Goal: Find specific page/section: Find specific page/section

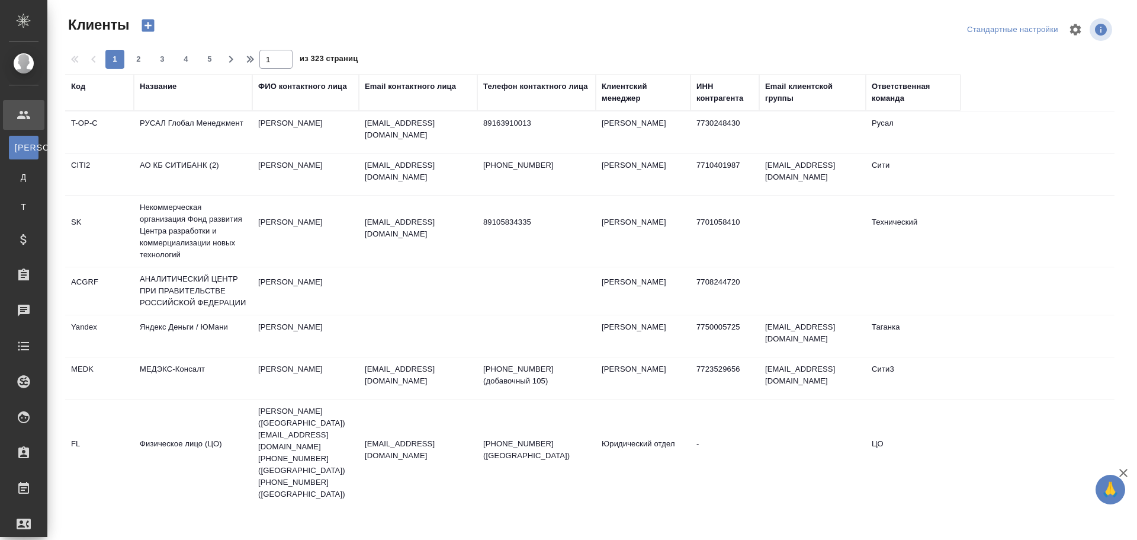
select select "RU"
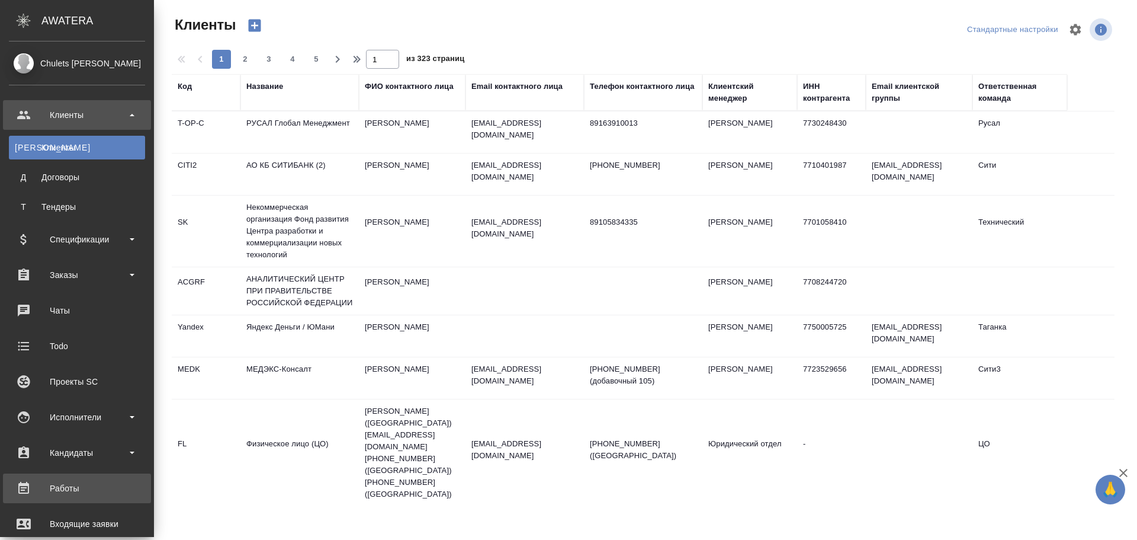
click at [60, 482] on div "Работы" at bounding box center [77, 488] width 136 height 18
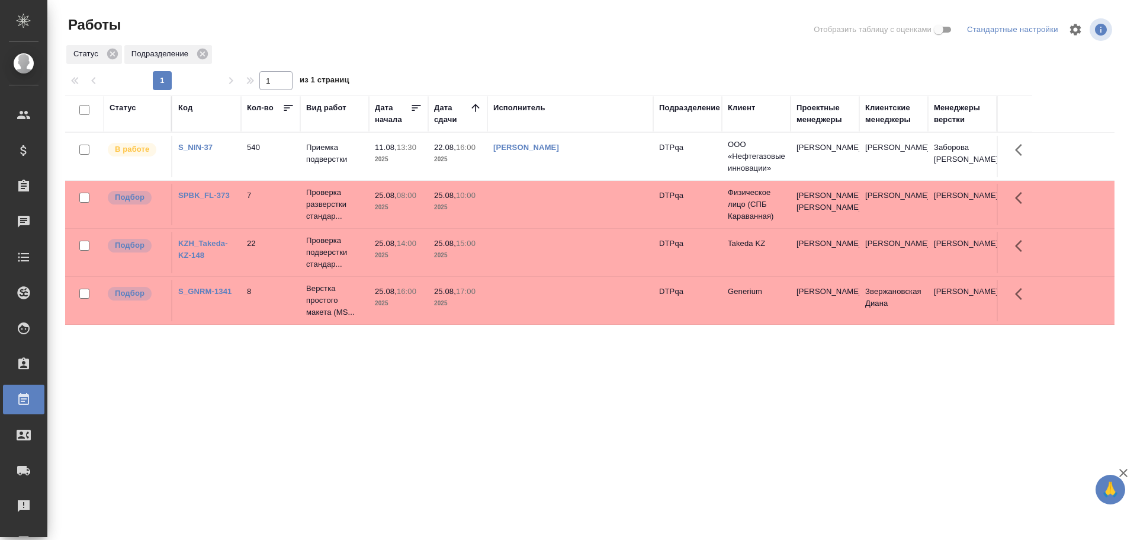
click at [688, 111] on div "Подразделение" at bounding box center [689, 108] width 61 height 12
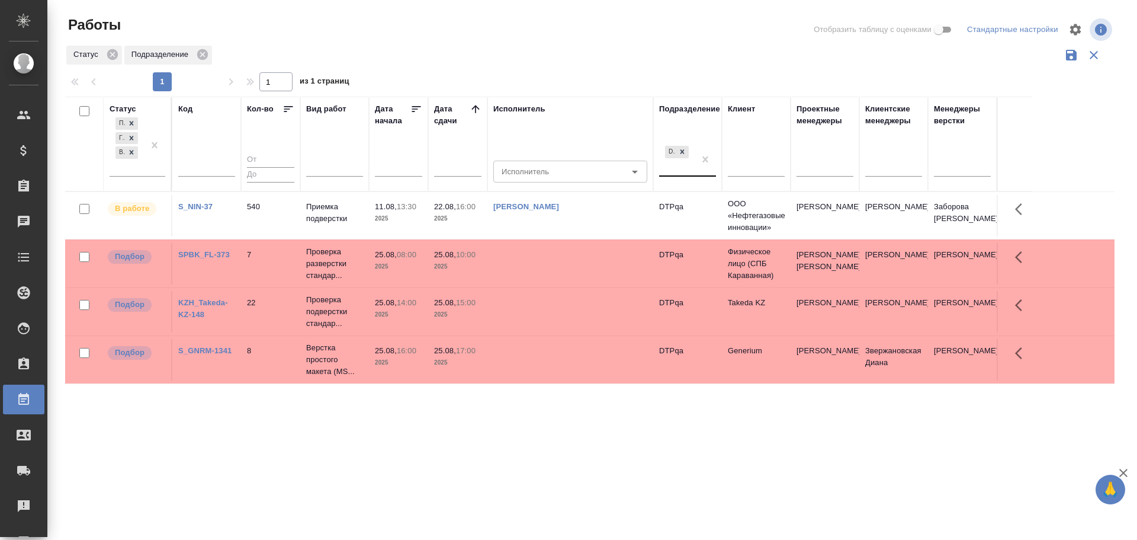
click at [676, 172] on div "DTPqa" at bounding box center [677, 159] width 36 height 32
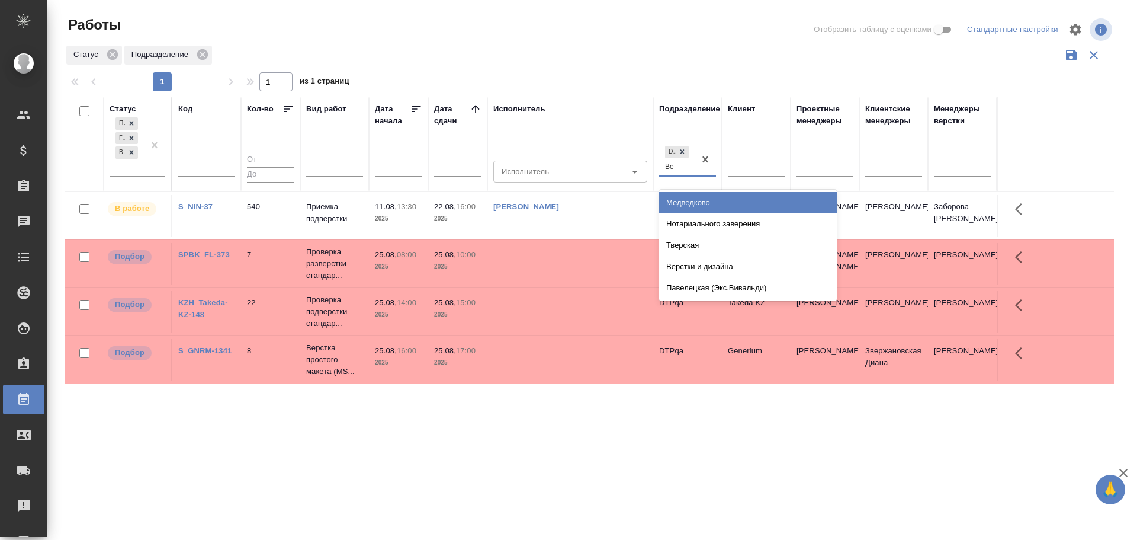
type input "В"
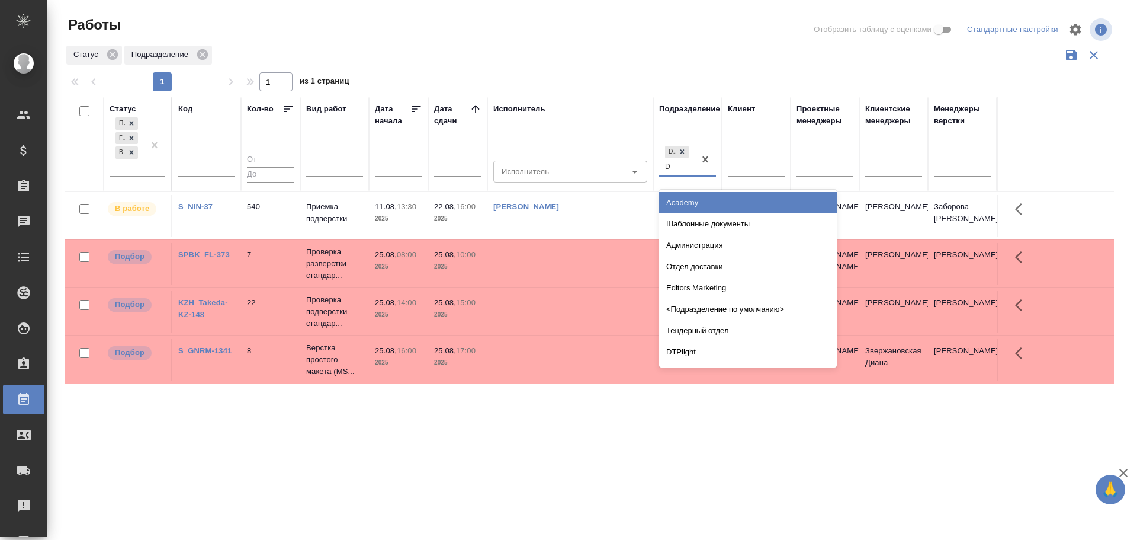
type input "Dt"
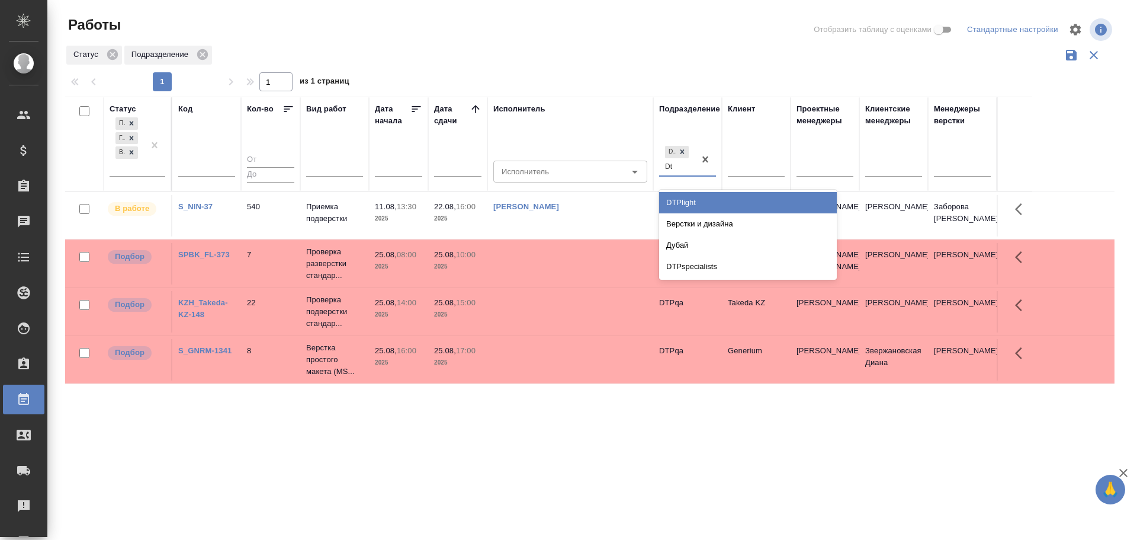
click at [688, 205] on div "DTPlight" at bounding box center [748, 202] width 178 height 21
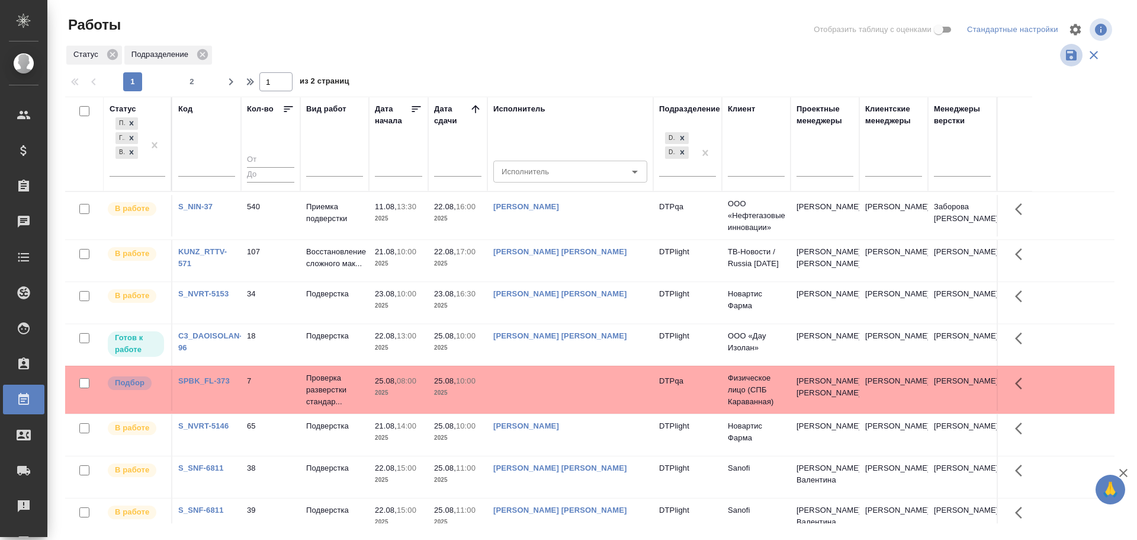
click at [1071, 58] on icon "button" at bounding box center [1072, 55] width 14 height 14
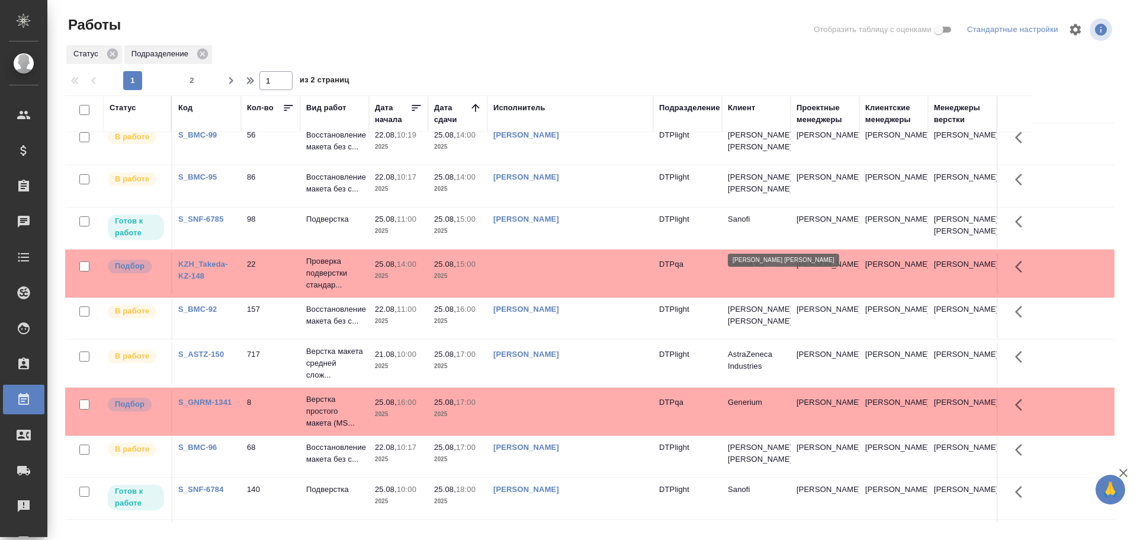
scroll to position [710, 0]
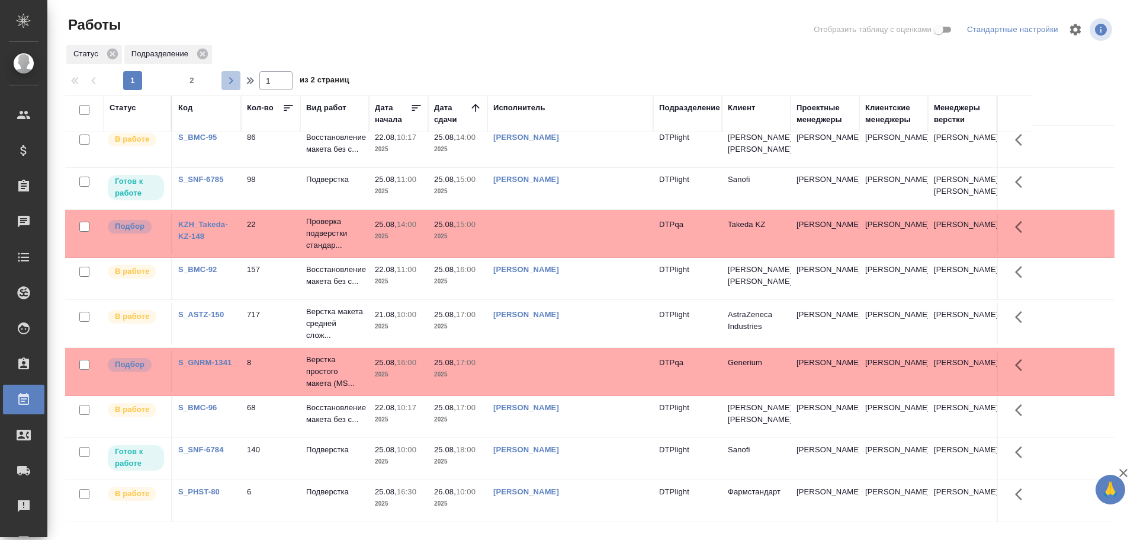
click at [234, 79] on icon "button" at bounding box center [231, 80] width 14 height 14
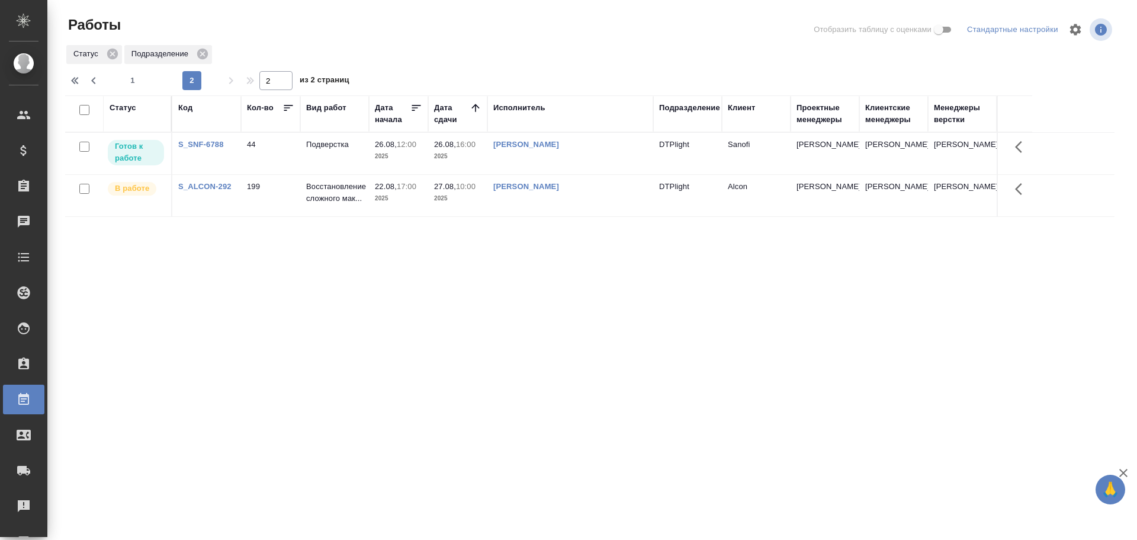
scroll to position [0, 0]
click at [79, 86] on icon "button" at bounding box center [76, 80] width 14 height 14
type input "1"
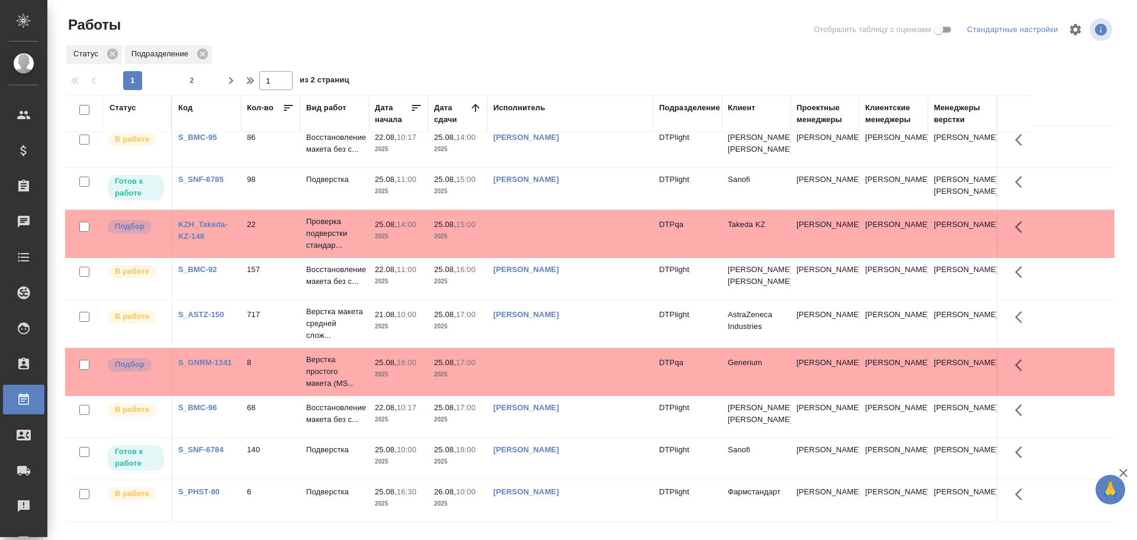
scroll to position [710, 0]
